Goal: Task Accomplishment & Management: Manage account settings

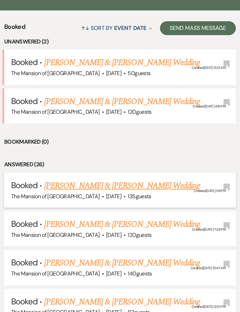
click at [80, 180] on link "[PERSON_NAME] & [PERSON_NAME] Wedding" at bounding box center [122, 186] width 156 height 13
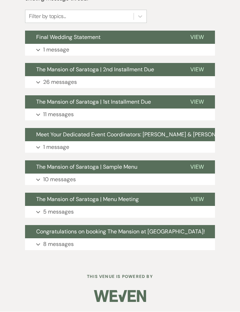
scroll to position [233, 0]
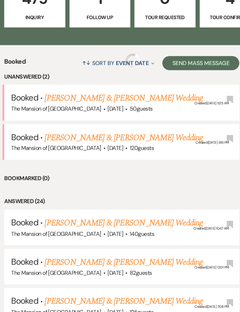
scroll to position [266, 0]
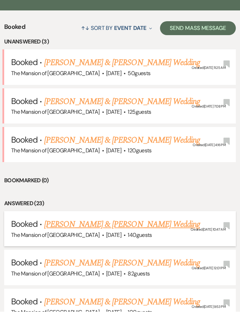
click at [81, 219] on link "[PERSON_NAME] & [PERSON_NAME] Wedding" at bounding box center [122, 225] width 156 height 13
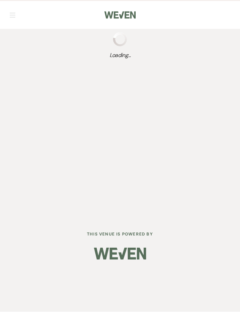
scroll to position [11, 0]
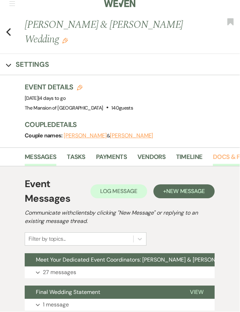
click at [222, 160] on link "Docs & Files" at bounding box center [232, 160] width 39 height 14
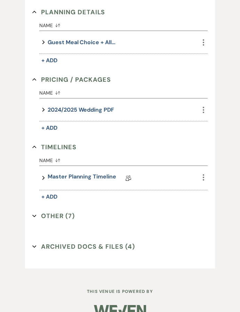
click at [61, 220] on button "Other (7) Expand" at bounding box center [53, 216] width 42 height 10
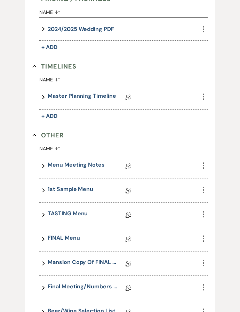
scroll to position [721, 0]
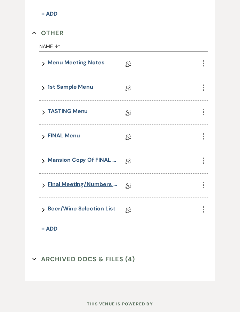
click at [92, 184] on link "Final Meeting/Numbers Doc" at bounding box center [83, 186] width 70 height 11
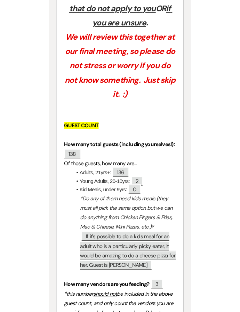
scroll to position [255, 0]
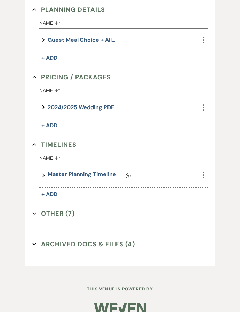
click at [72, 209] on button "Other (7) Expand" at bounding box center [53, 214] width 42 height 10
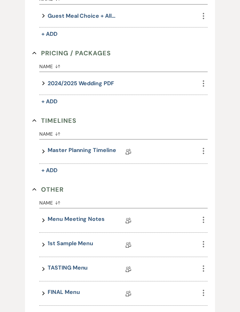
scroll to position [567, 0]
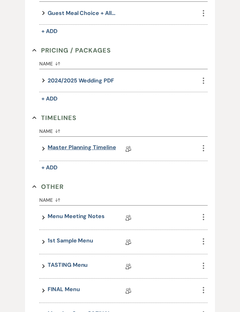
click at [93, 144] on link "Master Planning Timeline" at bounding box center [82, 149] width 68 height 11
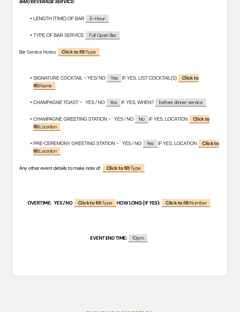
scroll to position [881, 0]
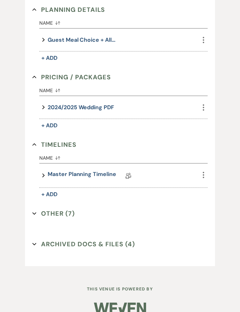
click at [68, 210] on button "Other (7) Expand" at bounding box center [53, 214] width 42 height 10
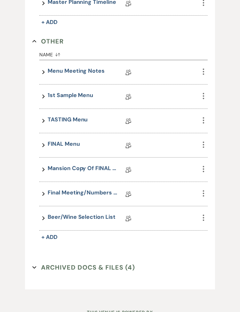
scroll to position [736, 0]
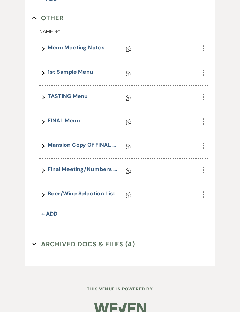
click at [85, 145] on link "Mansion Copy of FINAL Menu" at bounding box center [83, 146] width 70 height 11
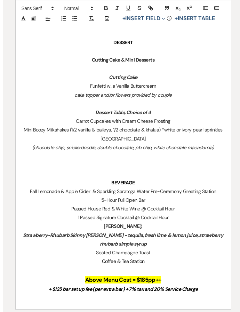
scroll to position [630, 0]
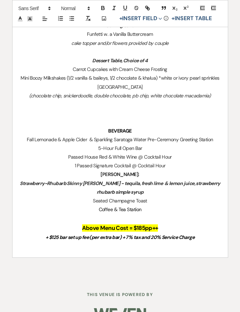
drag, startPoint x: 109, startPoint y: 165, endPoint x: 146, endPoint y: 187, distance: 42.8
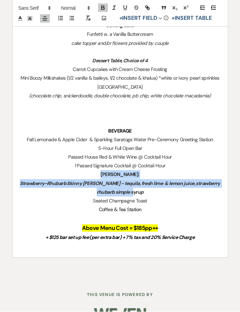
drag, startPoint x: 146, startPoint y: 185, endPoint x: 107, endPoint y: 170, distance: 41.3
copy div "[PERSON_NAME]: Strawberry-Rhubarb Skinny [PERSON_NAME] - tequila, fresh lime & …"
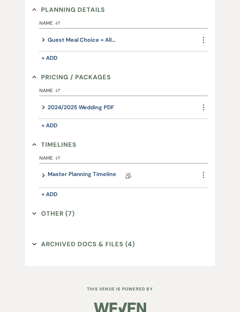
click at [60, 213] on button "Other (7) Expand" at bounding box center [53, 214] width 42 height 10
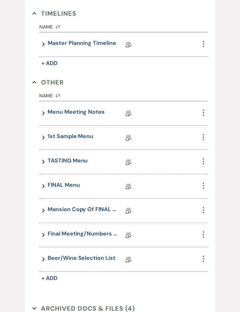
scroll to position [675, 0]
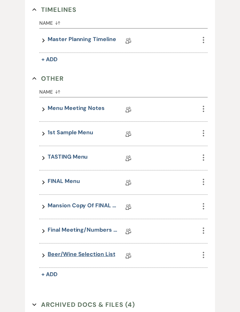
click at [79, 252] on link "Beer/Wine Selection List" at bounding box center [82, 256] width 68 height 11
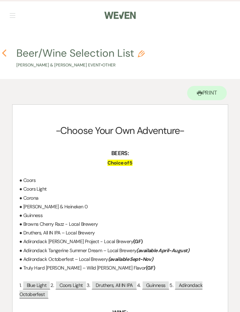
click at [6, 52] on icon "Previous" at bounding box center [4, 53] width 5 height 8
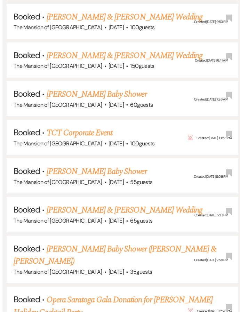
scroll to position [267, 0]
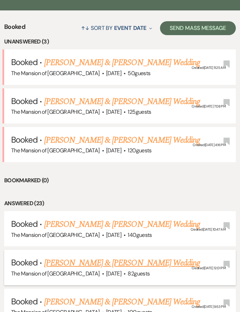
click at [80, 257] on link "[PERSON_NAME] & [PERSON_NAME] Wedding" at bounding box center [122, 263] width 156 height 13
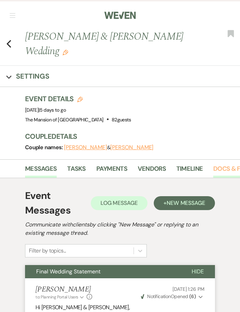
click at [224, 170] on link "Docs & Files" at bounding box center [232, 171] width 39 height 14
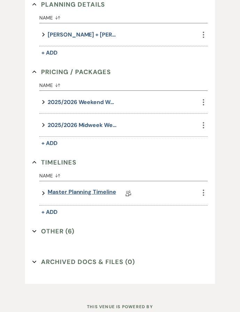
scroll to position [523, 0]
click at [88, 192] on link "Master Planning Timeline" at bounding box center [82, 193] width 68 height 11
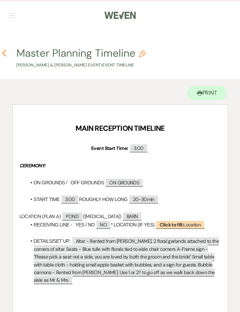
click at [6, 51] on use "button" at bounding box center [4, 53] width 5 height 8
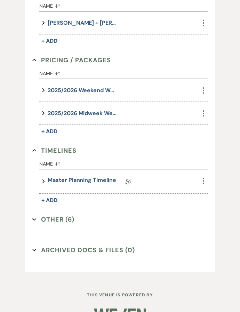
click at [70, 215] on button "Other (6) Expand" at bounding box center [53, 220] width 42 height 10
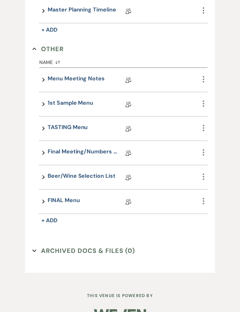
scroll to position [705, 0]
click at [94, 175] on link "Beer/Wine Selection List" at bounding box center [82, 177] width 68 height 11
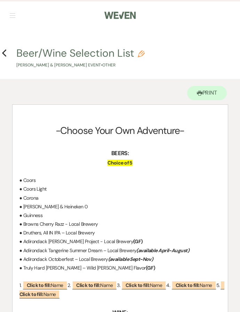
click at [11, 56] on h4 "Previous Beer/Wine Selection List Pencil [PERSON_NAME] & [PERSON_NAME] Event • …" at bounding box center [120, 57] width 240 height 23
click at [4, 57] on icon "Previous" at bounding box center [4, 53] width 5 height 8
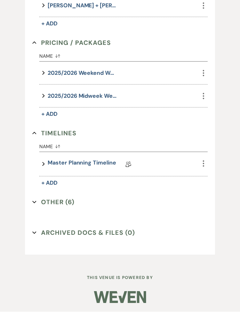
click at [64, 202] on button "Other (6) Expand" at bounding box center [53, 202] width 42 height 10
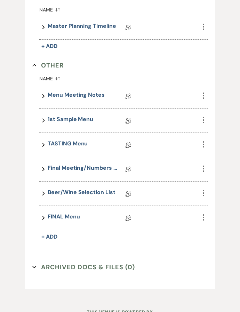
scroll to position [693, 0]
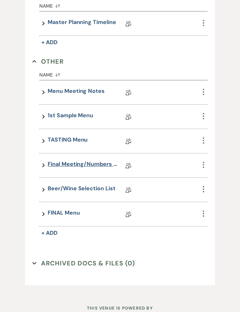
click at [88, 161] on link "Final Meeting/Numbers Doc" at bounding box center [83, 165] width 70 height 11
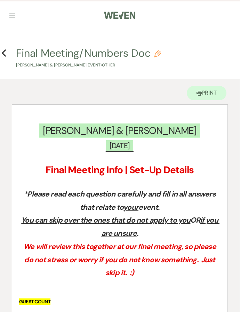
click at [9, 48] on h4 "Previous Final Meeting/Numbers Doc Pencil [PERSON_NAME] & [PERSON_NAME] Event •…" at bounding box center [120, 57] width 240 height 23
click at [11, 55] on h4 "Previous Final Meeting/Numbers Doc Pencil [PERSON_NAME] & [PERSON_NAME] Event •…" at bounding box center [120, 57] width 240 height 23
click at [2, 57] on icon "Previous" at bounding box center [4, 53] width 5 height 8
